Goal: Information Seeking & Learning: Learn about a topic

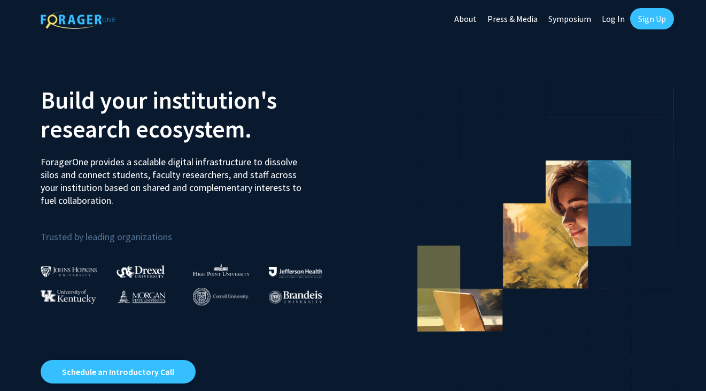
click at [615, 18] on link "Log In" at bounding box center [613, 18] width 34 height 37
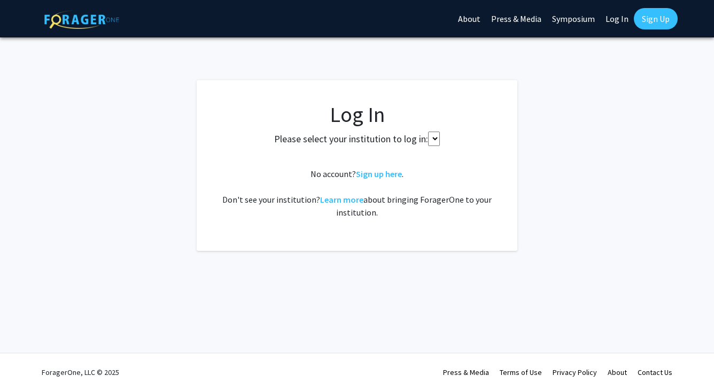
select select
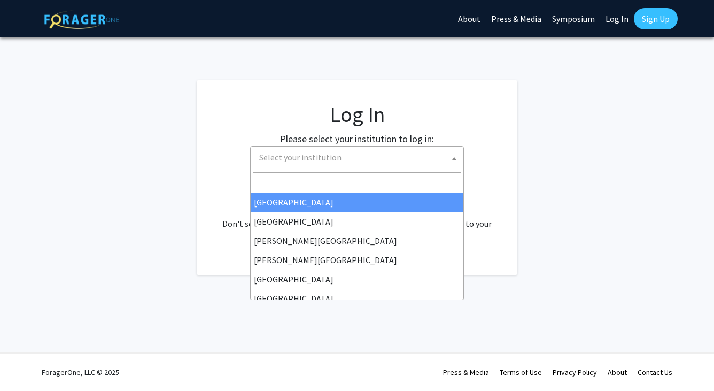
click at [371, 159] on span "Select your institution" at bounding box center [359, 157] width 208 height 22
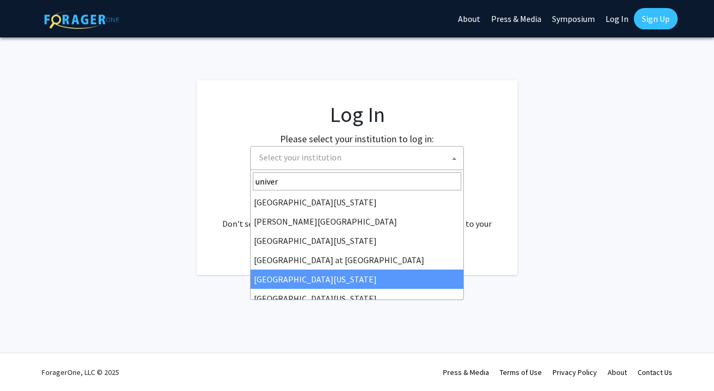
scroll to position [316, 0]
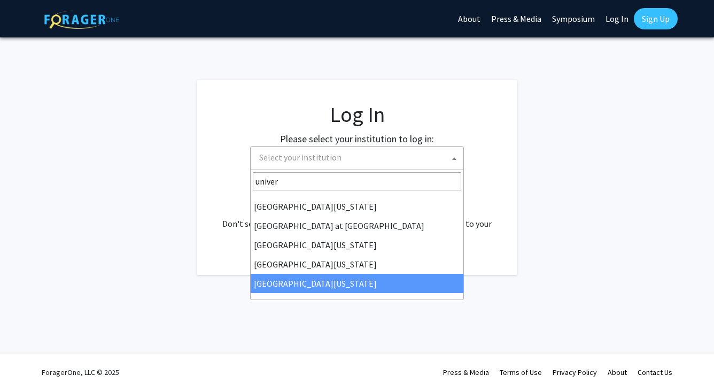
type input "univer"
select select "33"
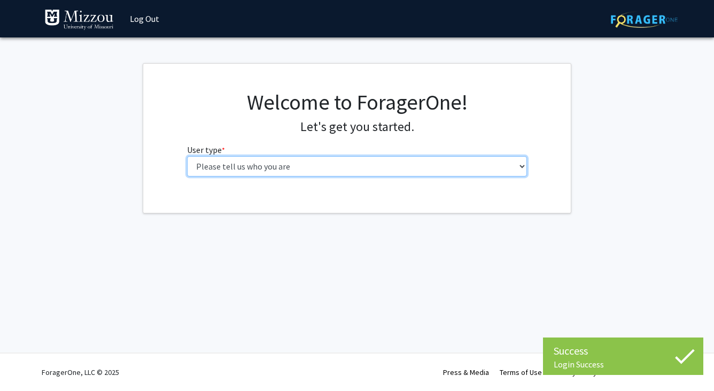
click at [351, 169] on select "Please tell us who you are Undergraduate Student Master's Student Doctoral Cand…" at bounding box center [357, 166] width 340 height 20
select select "1: undergrad"
click at [187, 156] on select "Please tell us who you are Undergraduate Student Master's Student Doctoral Cand…" at bounding box center [357, 166] width 340 height 20
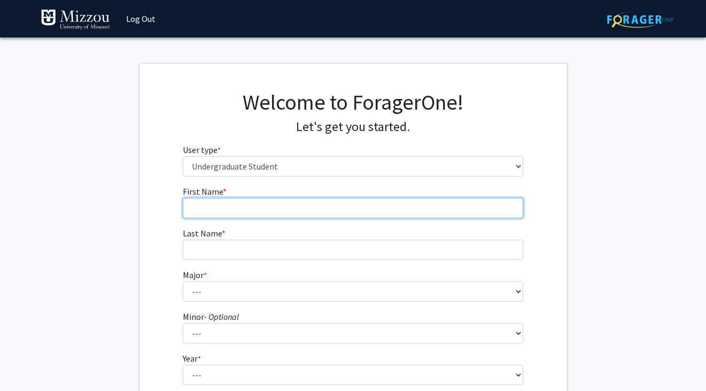
click at [339, 214] on input "First Name * required" at bounding box center [353, 208] width 340 height 20
type input "Hannah"
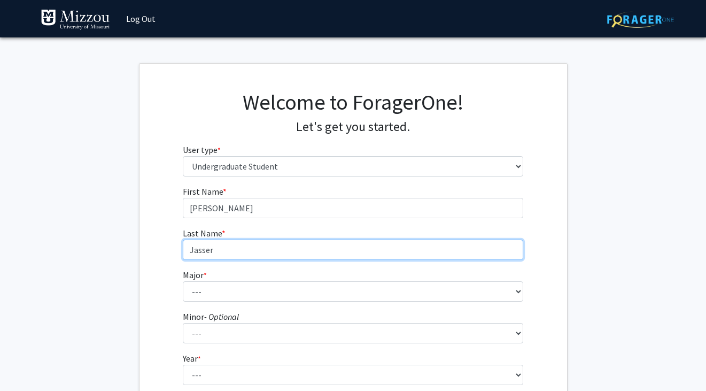
type input "Jasser"
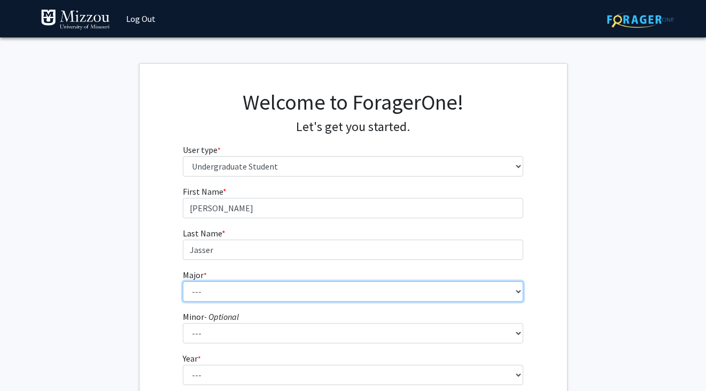
click at [297, 299] on select "--- Agribusiness Management Agricultural Education Agricultural Education: Comm…" at bounding box center [353, 291] width 340 height 20
select select "70: 2562"
click at [183, 281] on select "--- Agribusiness Management Agricultural Education Agricultural Education: Comm…" at bounding box center [353, 291] width 340 height 20
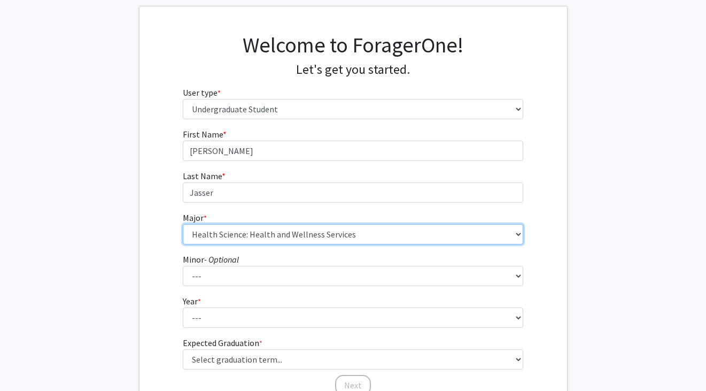
scroll to position [61, 0]
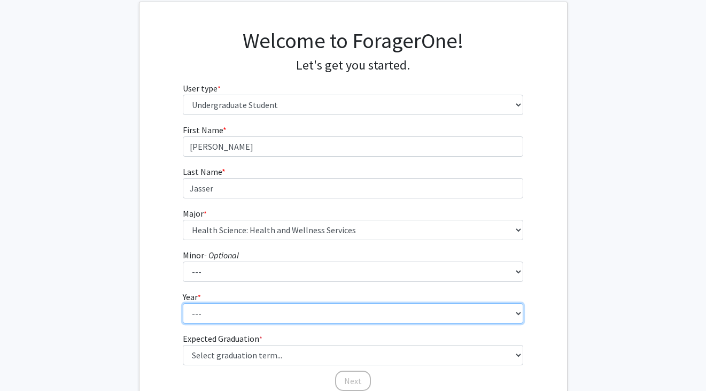
click at [251, 317] on select "--- First-year Sophomore Junior Senior Postbaccalaureate Certificate" at bounding box center [353, 313] width 340 height 20
select select "3: junior"
click at [183, 303] on select "--- First-year Sophomore Junior Senior Postbaccalaureate Certificate" at bounding box center [353, 313] width 340 height 20
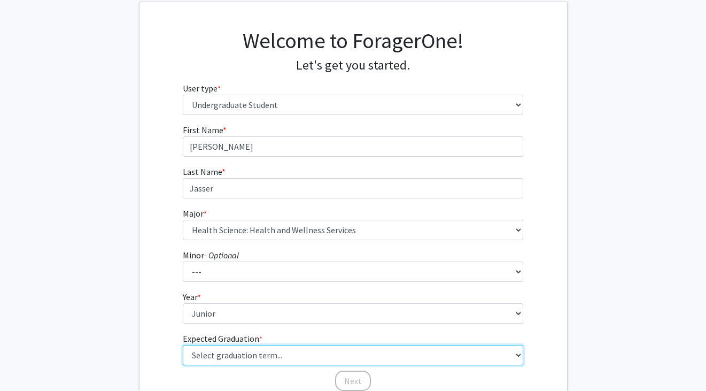
click at [251, 353] on select "Select graduation term... Spring 2025 Summer 2025 Fall 2025 Winter 2025 Spring …" at bounding box center [353, 355] width 340 height 20
select select "7: fall_2026"
click at [183, 345] on select "Select graduation term... Spring 2025 Summer 2025 Fall 2025 Winter 2025 Spring …" at bounding box center [353, 355] width 340 height 20
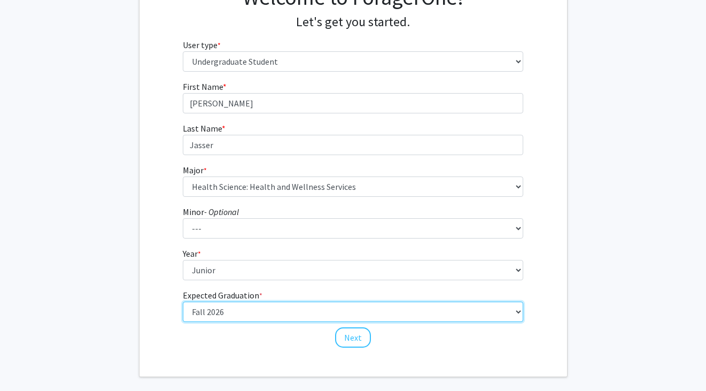
scroll to position [107, 0]
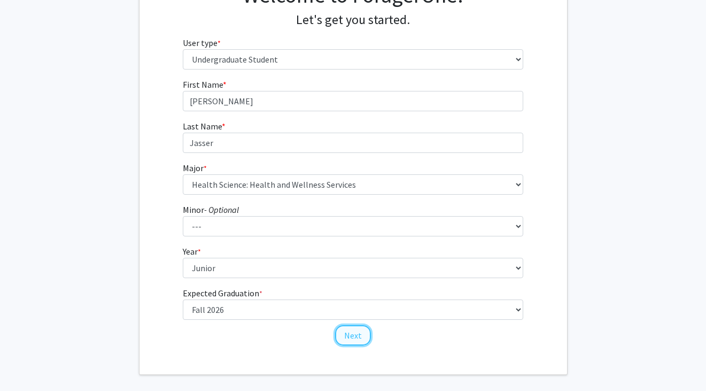
click at [341, 333] on button "Next" at bounding box center [353, 335] width 36 height 20
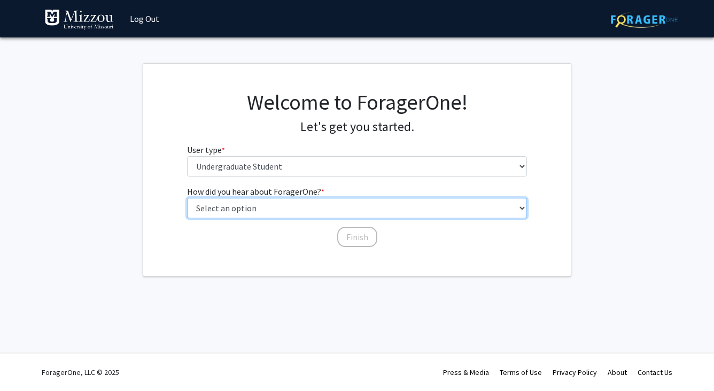
click at [330, 212] on select "Select an option Peer/student recommendation Faculty/staff recommendation Unive…" at bounding box center [357, 208] width 340 height 20
select select "1: peer_recommendation"
click at [187, 198] on select "Select an option Peer/student recommendation Faculty/staff recommendation Unive…" at bounding box center [357, 208] width 340 height 20
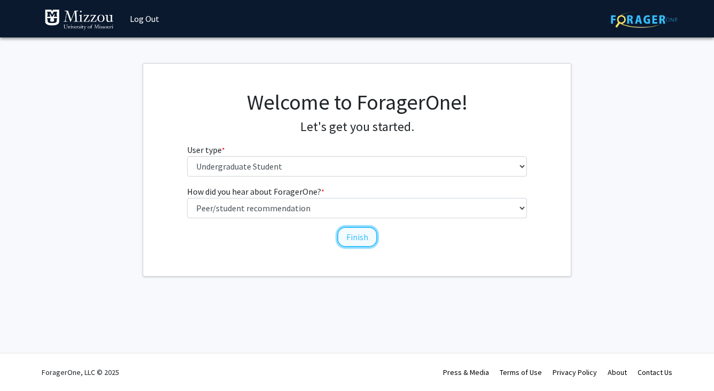
click at [353, 240] on button "Finish" at bounding box center [357, 237] width 40 height 20
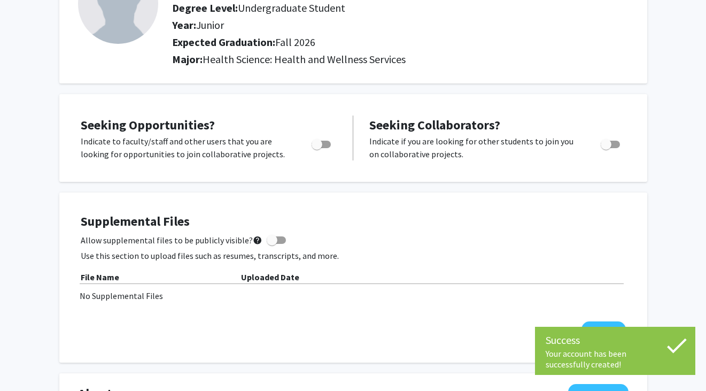
scroll to position [109, 0]
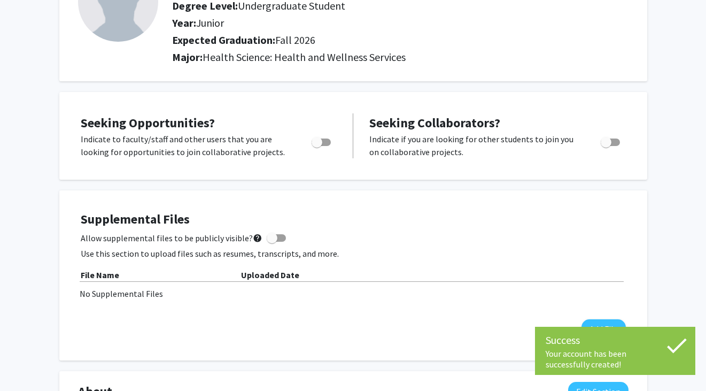
click at [319, 143] on span "Toggle" at bounding box center [316, 142] width 11 height 11
click at [317, 146] on input "Are you actively seeking opportunities?" at bounding box center [316, 146] width 1 height 1
checkbox input "true"
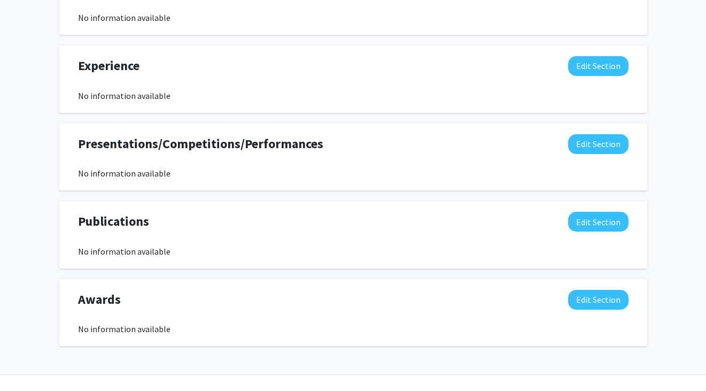
scroll to position [0, 0]
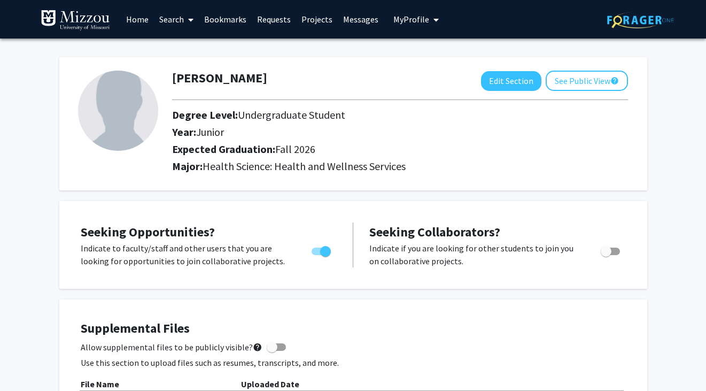
click at [309, 19] on link "Projects" at bounding box center [317, 19] width 42 height 37
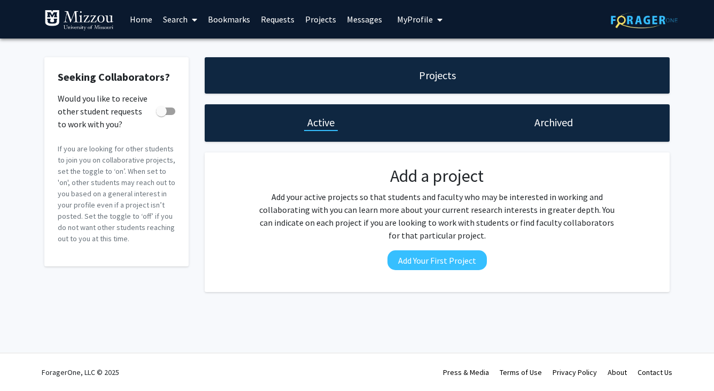
click at [175, 21] on link "Search" at bounding box center [180, 19] width 45 height 37
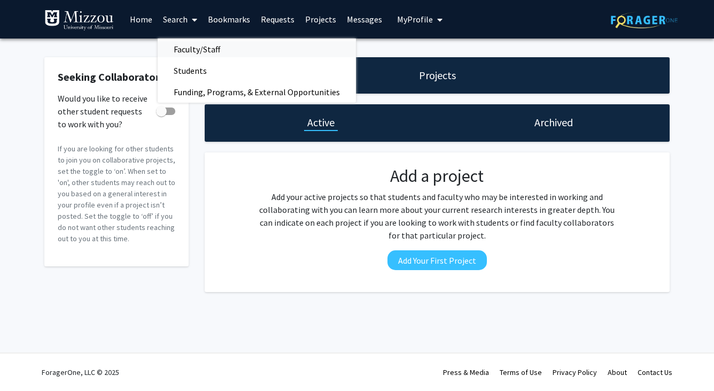
click at [215, 53] on span "Faculty/Staff" at bounding box center [197, 48] width 79 height 21
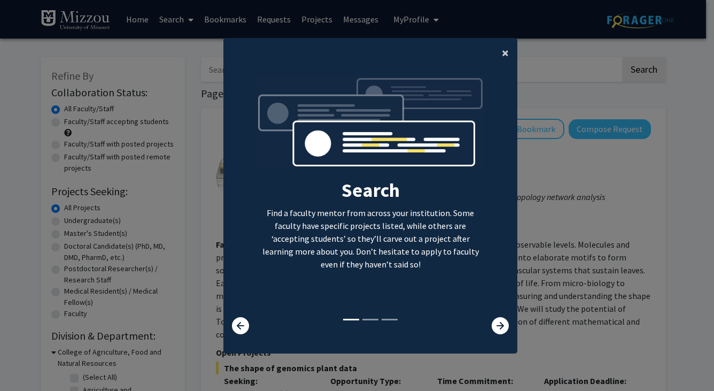
click at [497, 57] on button "×" at bounding box center [505, 53] width 24 height 30
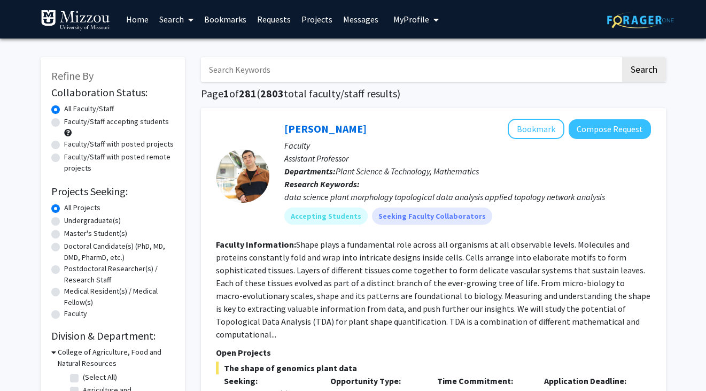
click at [185, 21] on span at bounding box center [189, 19] width 10 height 37
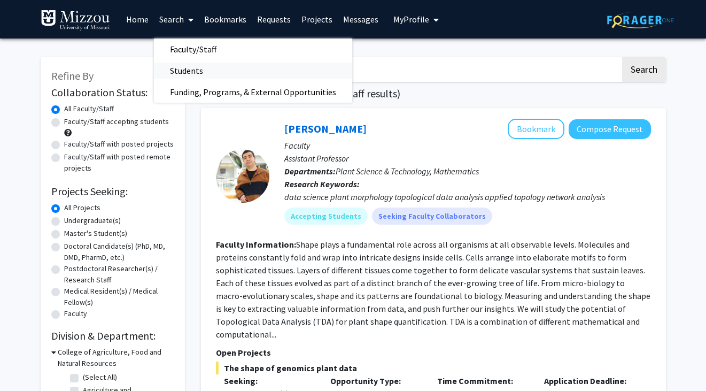
click at [186, 77] on span "Students" at bounding box center [186, 70] width 65 height 21
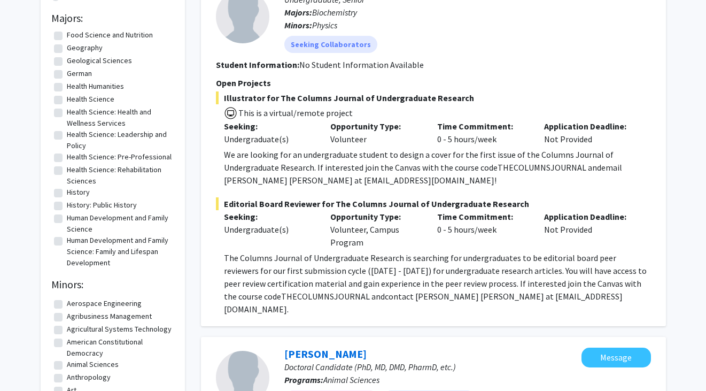
scroll to position [556, 0]
click at [67, 124] on label "Health Science: Health and Wellness Services" at bounding box center [119, 118] width 105 height 22
click at [67, 114] on input "Health Science: Health and Wellness Services" at bounding box center [70, 110] width 7 height 7
checkbox input "true"
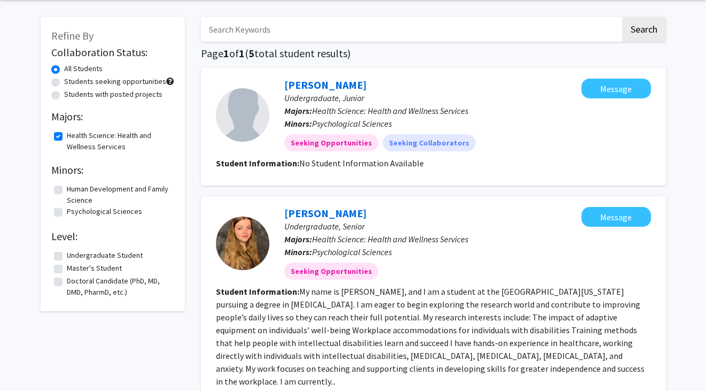
scroll to position [42, 0]
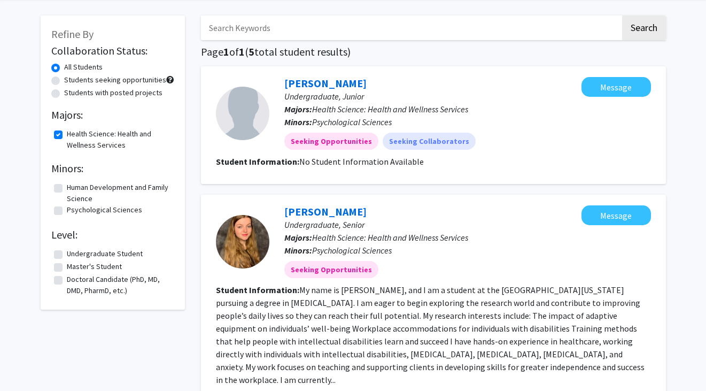
click at [67, 136] on label "Health Science: Health and Wellness Services" at bounding box center [119, 139] width 105 height 22
click at [67, 135] on input "Health Science: Health and Wellness Services" at bounding box center [70, 131] width 7 height 7
checkbox input "false"
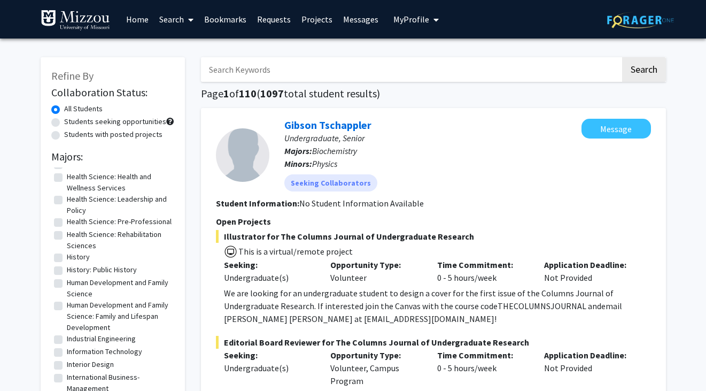
scroll to position [627, 0]
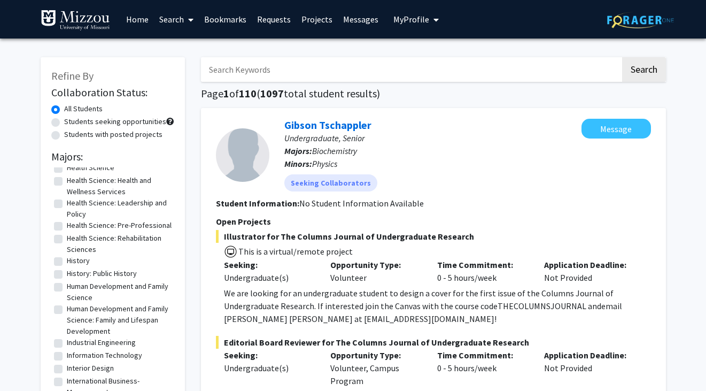
click at [67, 173] on label "Health Science" at bounding box center [91, 167] width 48 height 11
click at [67, 169] on input "Health Science" at bounding box center [70, 165] width 7 height 7
checkbox input "true"
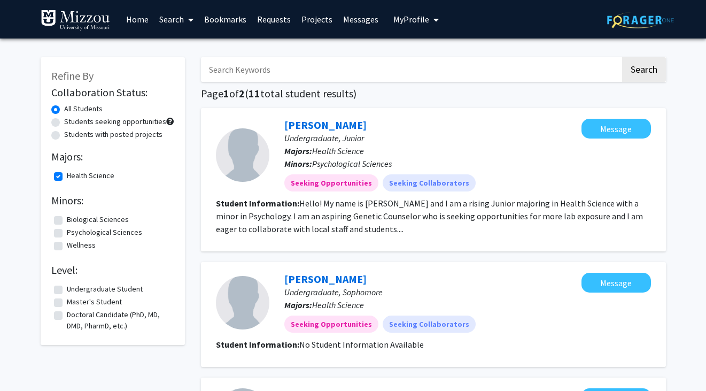
click at [67, 174] on label "Health Science" at bounding box center [91, 175] width 48 height 11
click at [67, 174] on input "Health Science" at bounding box center [70, 173] width 7 height 7
checkbox input "false"
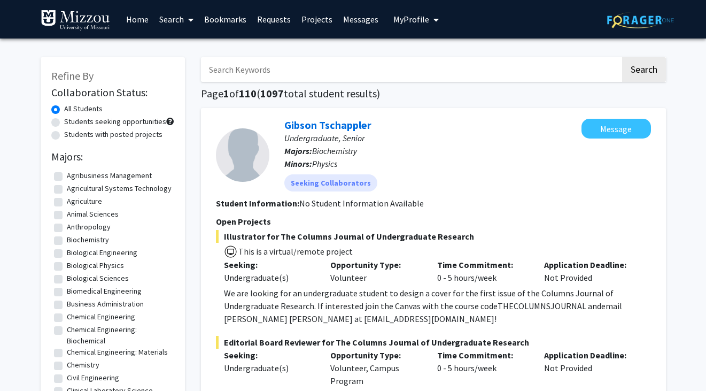
click at [88, 134] on label "Students with posted projects" at bounding box center [113, 134] width 98 height 11
click at [71, 134] on input "Students with posted projects" at bounding box center [67, 132] width 7 height 7
radio input "true"
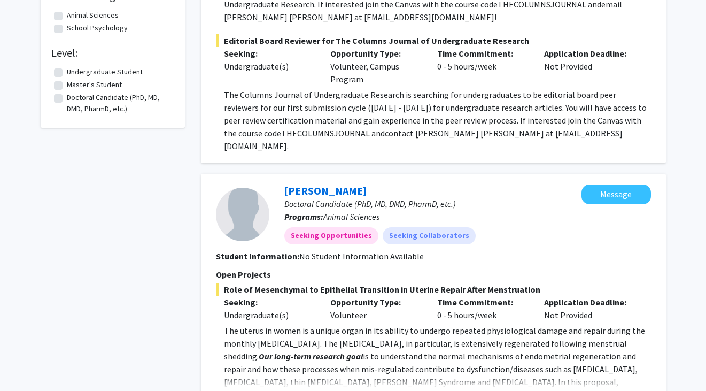
scroll to position [345, 0]
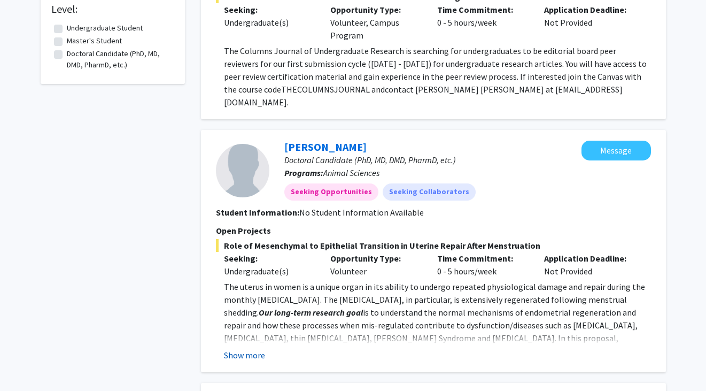
click at [249, 348] on button "Show more" at bounding box center [244, 354] width 41 height 13
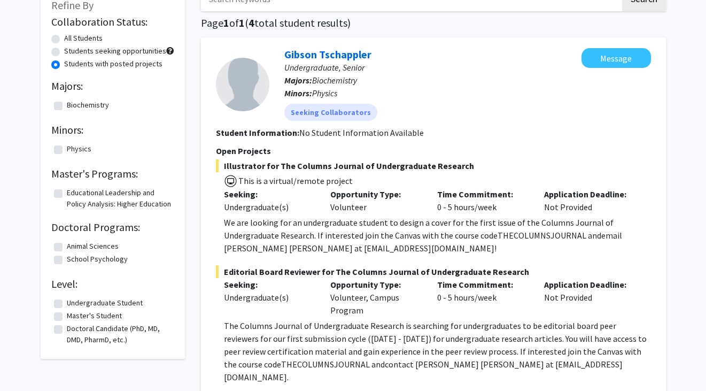
scroll to position [0, 0]
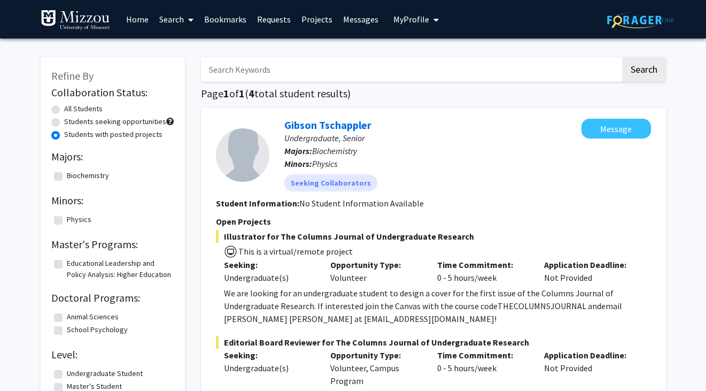
click at [177, 26] on link "Search" at bounding box center [176, 19] width 45 height 37
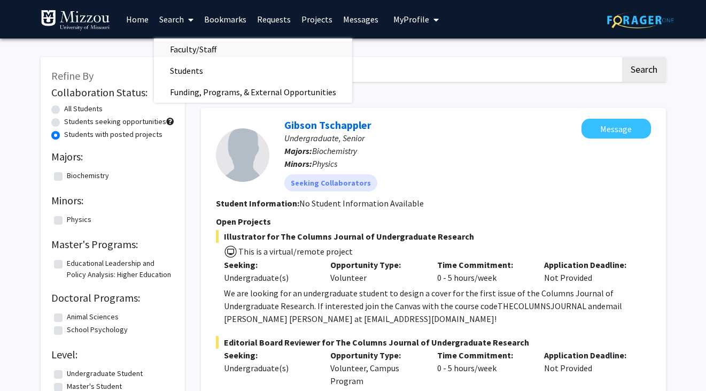
click at [189, 55] on span "Faculty/Staff" at bounding box center [193, 48] width 79 height 21
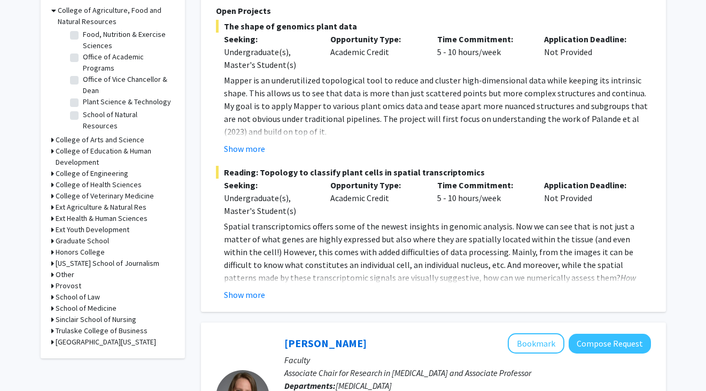
scroll to position [366, 0]
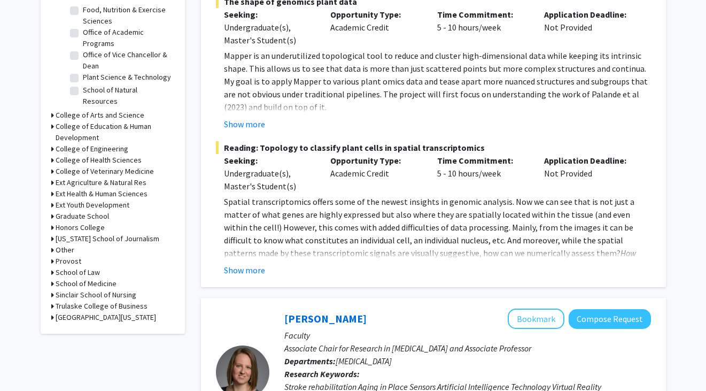
click at [113, 158] on h3 "College of Health Sciences" at bounding box center [99, 159] width 86 height 11
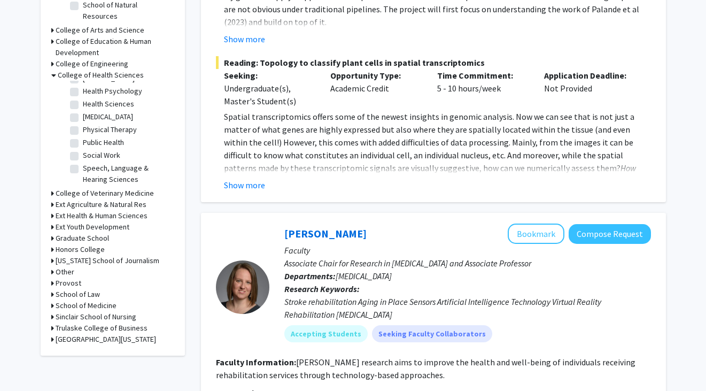
scroll to position [452, 0]
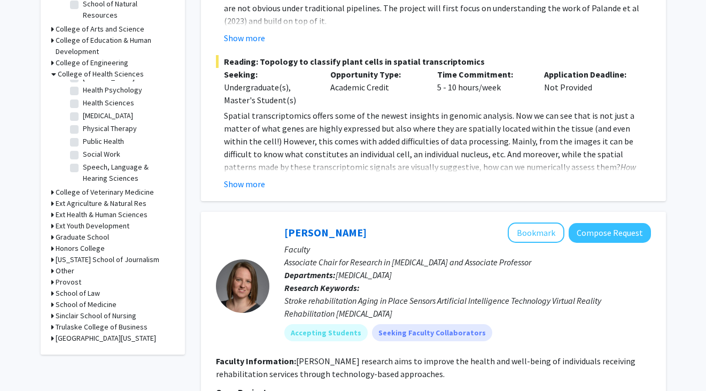
click at [90, 310] on h3 "Sinclair School of Nursing" at bounding box center [96, 315] width 81 height 11
click at [90, 306] on h3 "School of Medicine" at bounding box center [86, 304] width 61 height 11
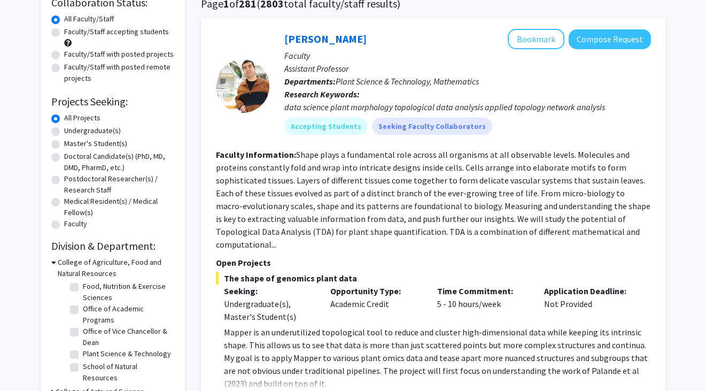
scroll to position [0, 0]
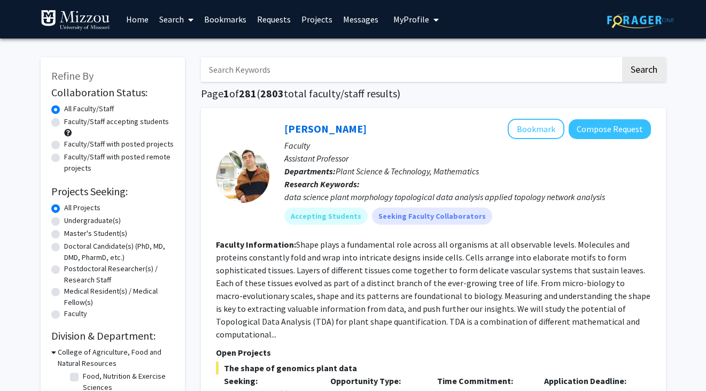
click at [111, 121] on label "Faculty/Staff accepting students" at bounding box center [116, 121] width 105 height 11
click at [71, 121] on input "Faculty/Staff accepting students" at bounding box center [67, 119] width 7 height 7
radio input "true"
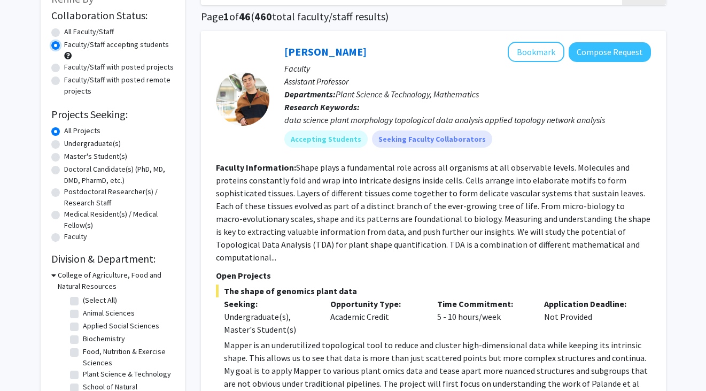
scroll to position [77, 0]
click at [97, 144] on label "Undergraduate(s)" at bounding box center [92, 142] width 57 height 11
click at [71, 144] on input "Undergraduate(s)" at bounding box center [67, 140] width 7 height 7
radio input "true"
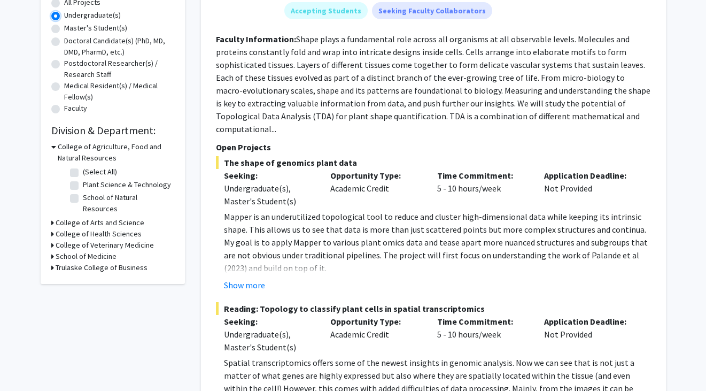
scroll to position [209, 0]
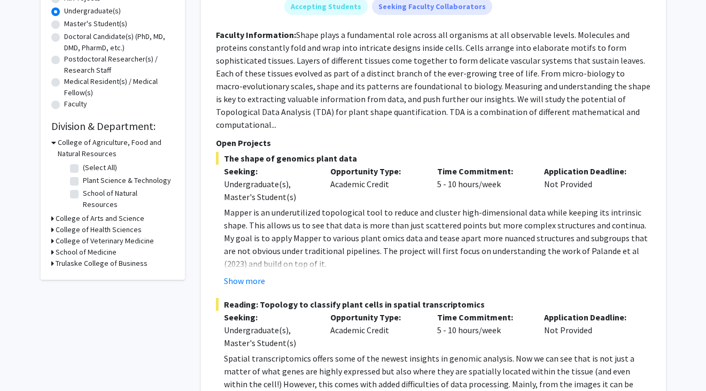
click at [94, 246] on h3 "School of Medicine" at bounding box center [86, 251] width 61 height 11
click at [93, 260] on label "(Select All)" at bounding box center [100, 265] width 34 height 11
click at [90, 260] on input "(Select All)" at bounding box center [86, 263] width 7 height 7
checkbox input "true"
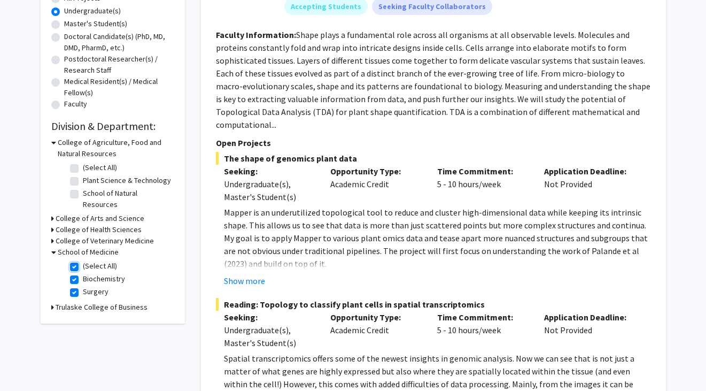
checkbox input "true"
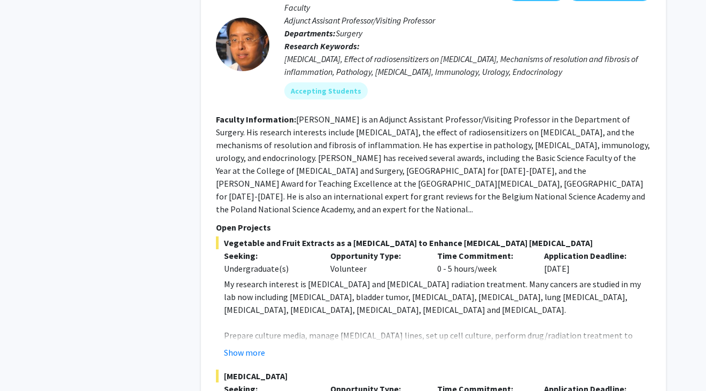
scroll to position [997, 0]
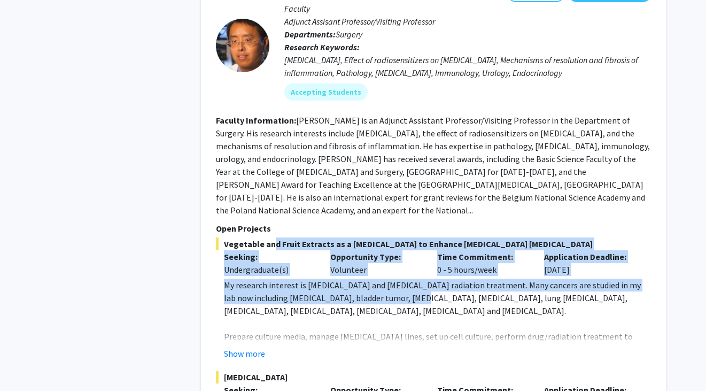
drag, startPoint x: 267, startPoint y: 213, endPoint x: 389, endPoint y: 275, distance: 137.4
click at [389, 275] on div "Vegetable and Fruit Extracts as a Radiosensitizer to Enhance Cancer Radiation T…" at bounding box center [433, 298] width 435 height 122
click at [389, 279] on span "My research interest is cancer immunotherapy and cancer radiation treatment. Ma…" at bounding box center [432, 297] width 417 height 36
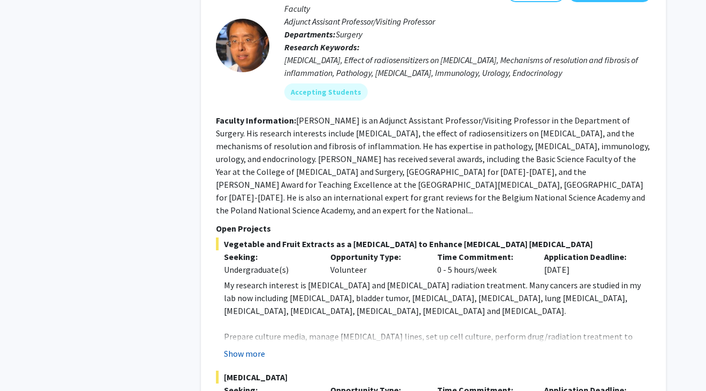
click at [251, 347] on button "Show more" at bounding box center [244, 353] width 41 height 13
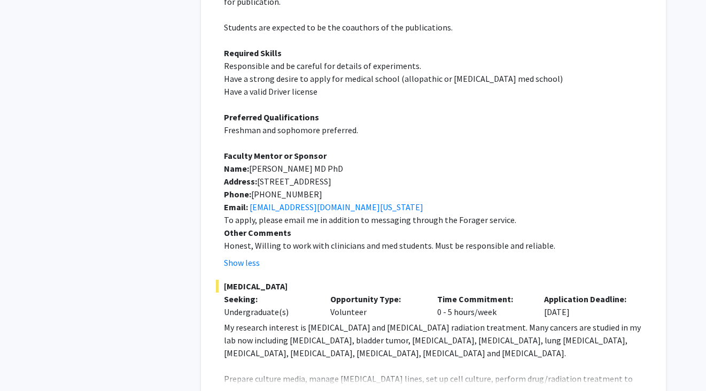
scroll to position [1362, 0]
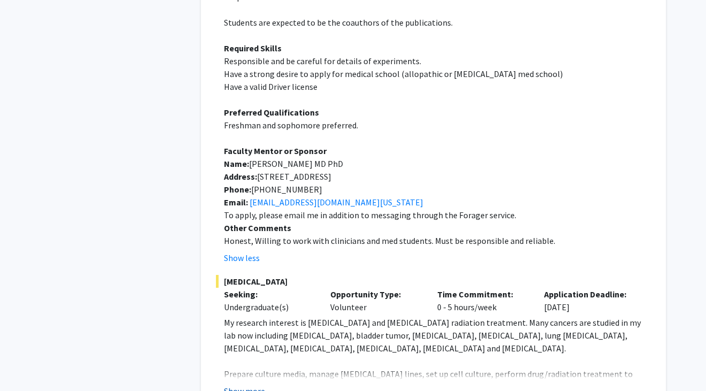
click at [251, 384] on button "Show more" at bounding box center [244, 390] width 41 height 13
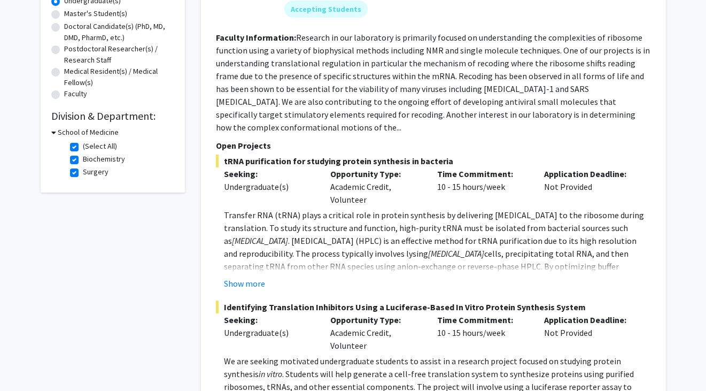
scroll to position [0, 0]
